Goal: Information Seeking & Learning: Learn about a topic

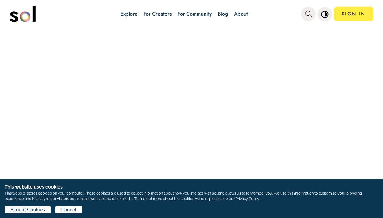
click at [30, 211] on span "Accept Cookies" at bounding box center [27, 209] width 34 height 7
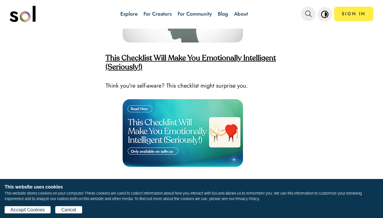
scroll to position [1455, 0]
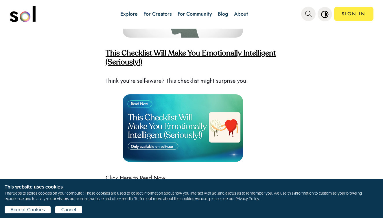
click at [180, 50] on strong "This Checklist Will Make You Emotionally Intelligent (Seriously!)" at bounding box center [191, 58] width 170 height 16
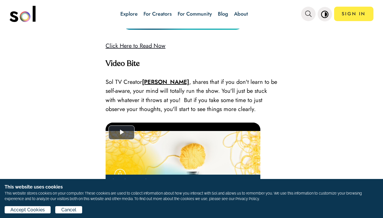
scroll to position [1591, 0]
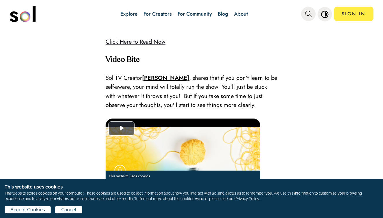
click at [154, 38] on link "Click Here to Read Now" at bounding box center [136, 42] width 60 height 8
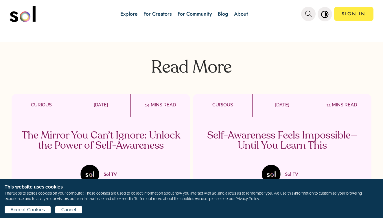
scroll to position [1841, 0]
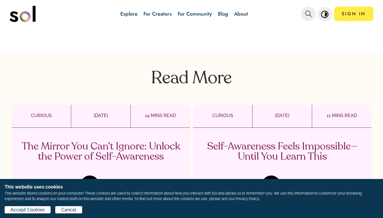
scroll to position [1291, 0]
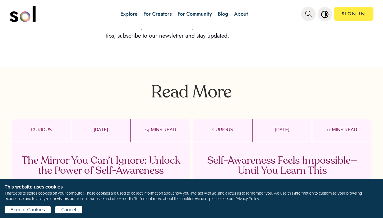
scroll to position [1408, 0]
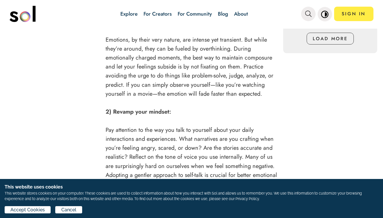
scroll to position [648, 0]
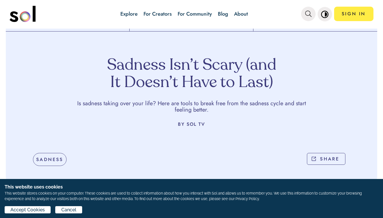
scroll to position [27, 0]
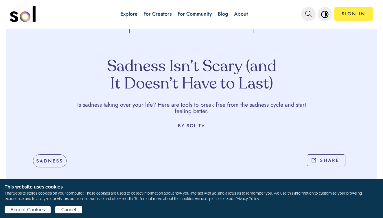
click at [21, 210] on span "Accept Cookies" at bounding box center [27, 209] width 34 height 7
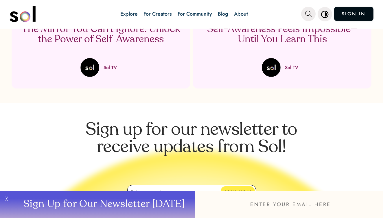
scroll to position [1870, 0]
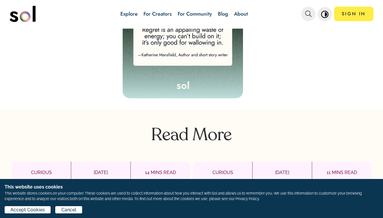
scroll to position [1365, 0]
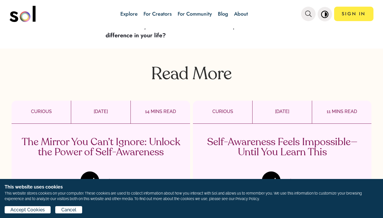
scroll to position [1522, 0]
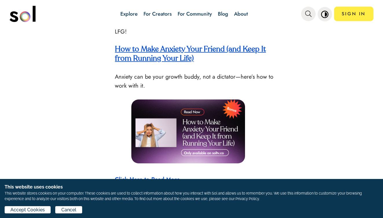
scroll to position [1004, 0]
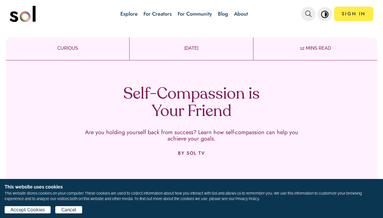
click at [34, 215] on div "Accept Cookies Cancel" at bounding box center [192, 211] width 374 height 10
click at [36, 211] on span "Accept Cookies" at bounding box center [27, 209] width 34 height 7
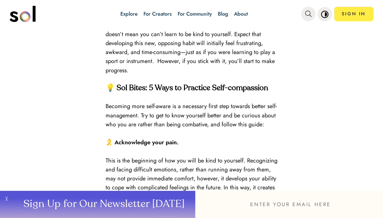
scroll to position [837, 0]
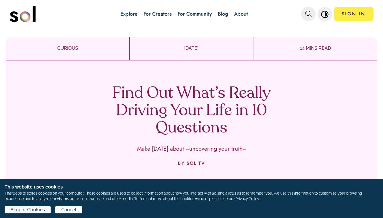
click at [32, 211] on span "Accept Cookies" at bounding box center [27, 209] width 34 height 7
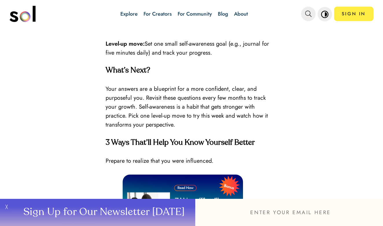
scroll to position [1674, 0]
